Goal: Navigation & Orientation: Find specific page/section

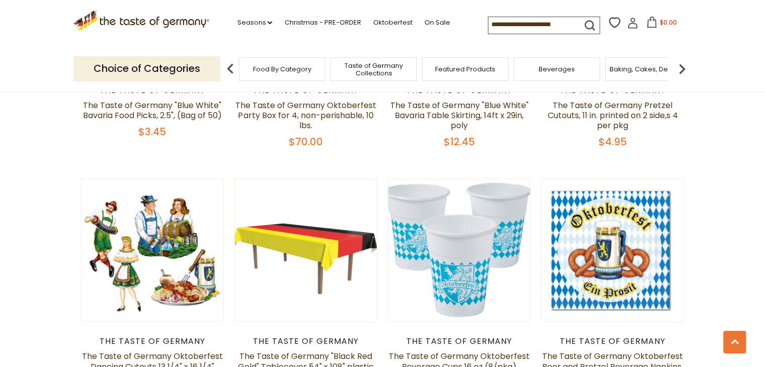
scroll to position [1509, 0]
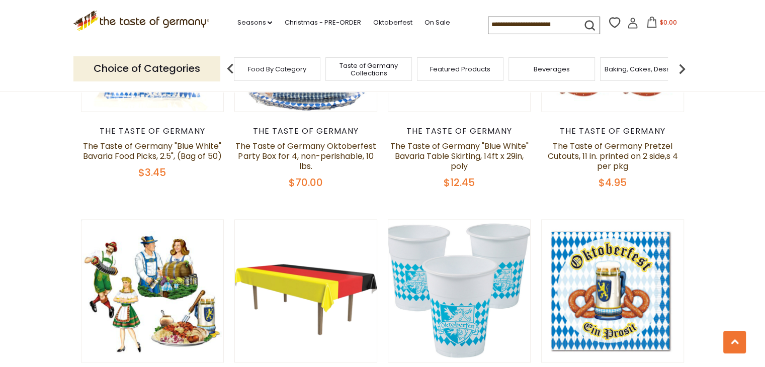
click at [355, 66] on span "Taste of Germany Collections" at bounding box center [368, 69] width 80 height 15
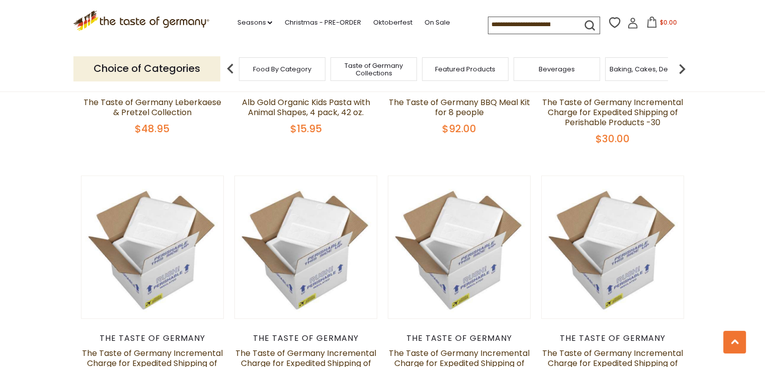
scroll to position [805, 0]
